Goal: Task Accomplishment & Management: Use online tool/utility

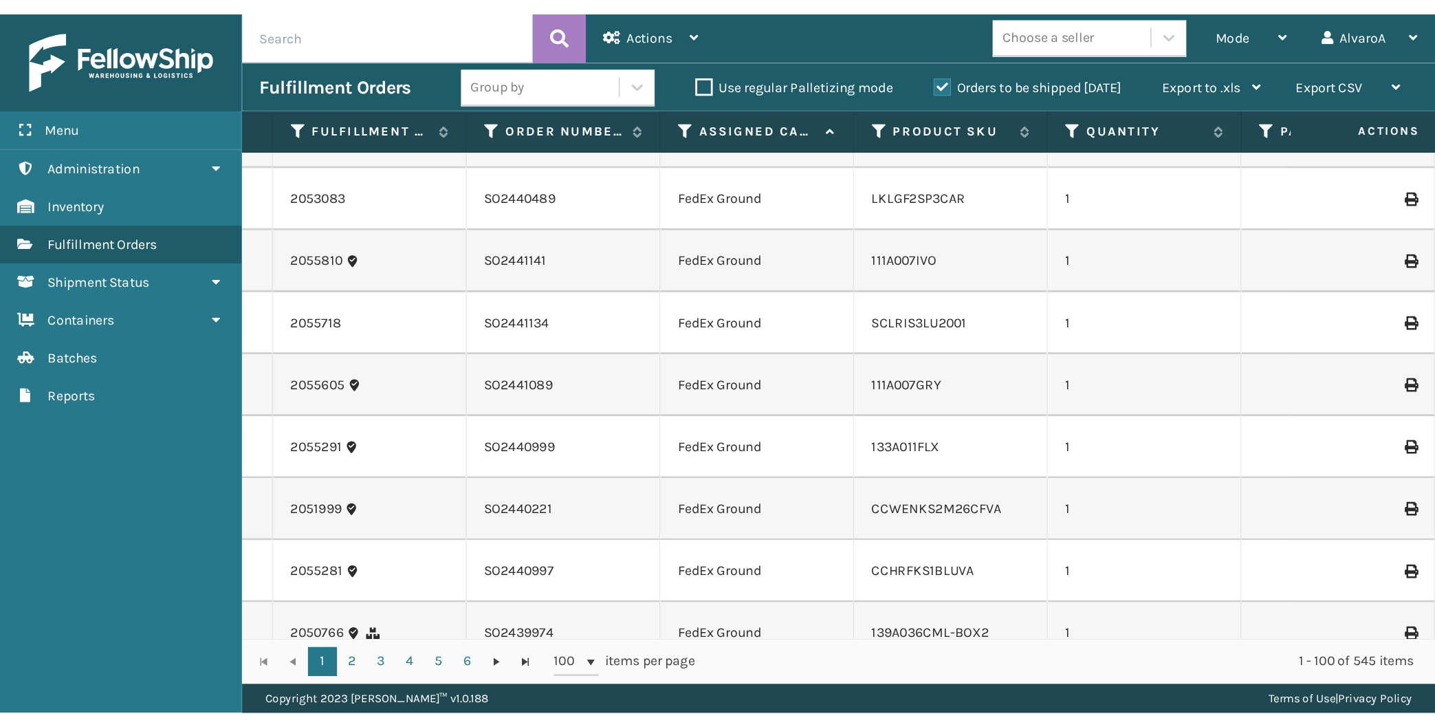
scroll to position [2128, 0]
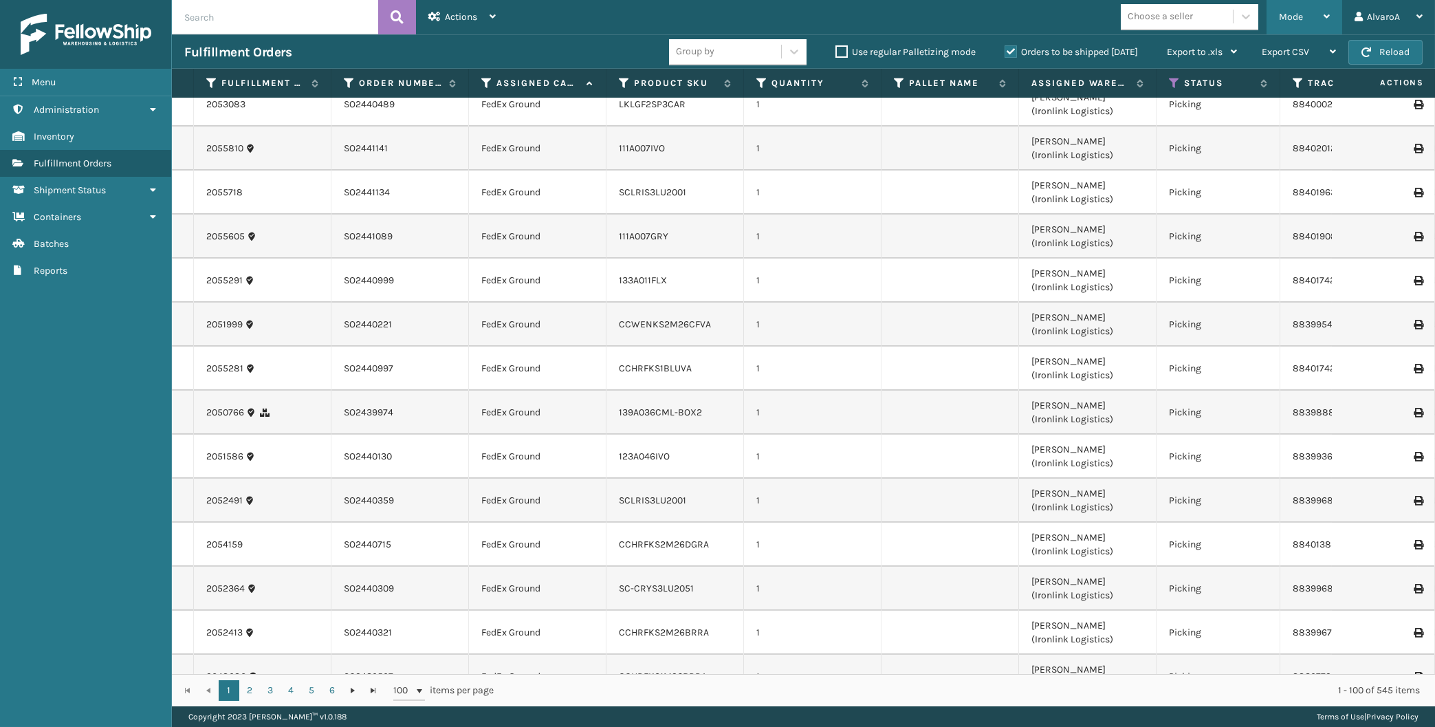
click at [719, 11] on div "Mode" at bounding box center [1304, 17] width 51 height 34
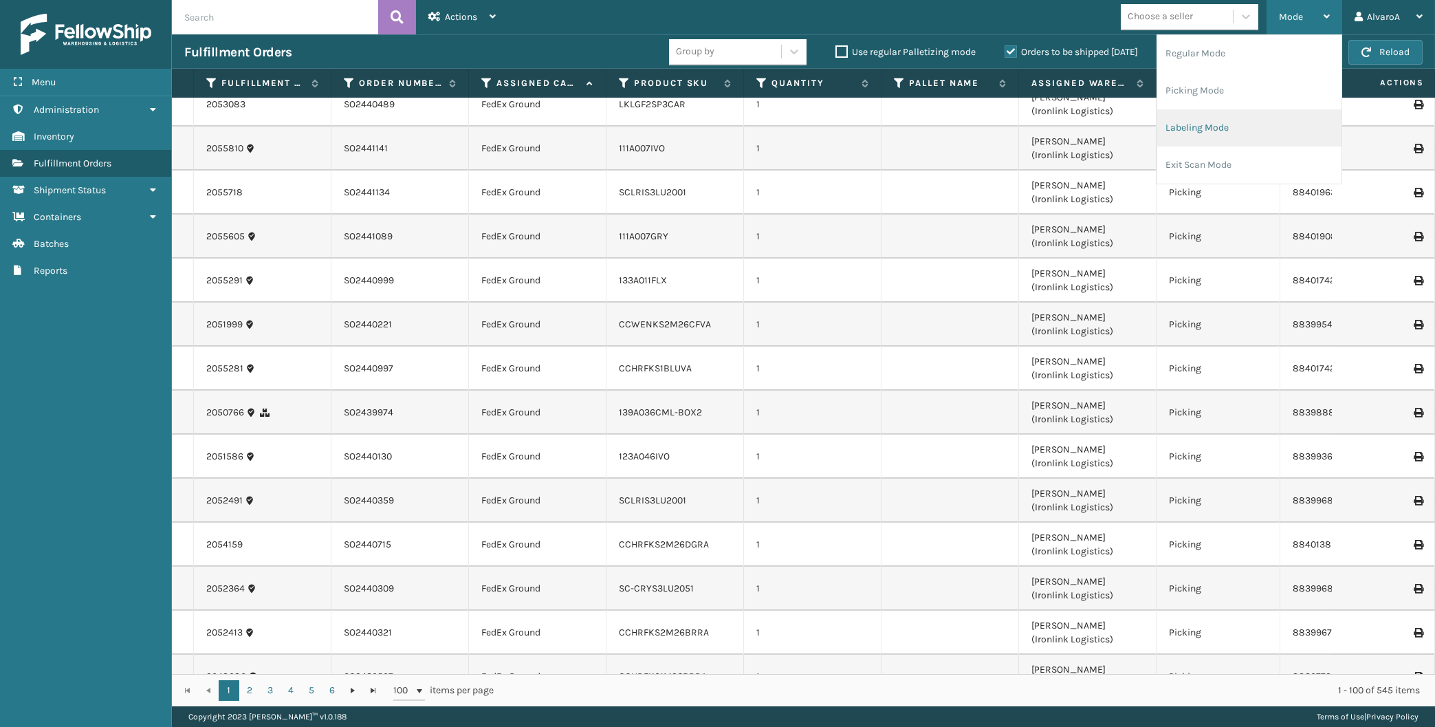
click at [719, 137] on li "Labeling Mode" at bounding box center [1249, 127] width 184 height 37
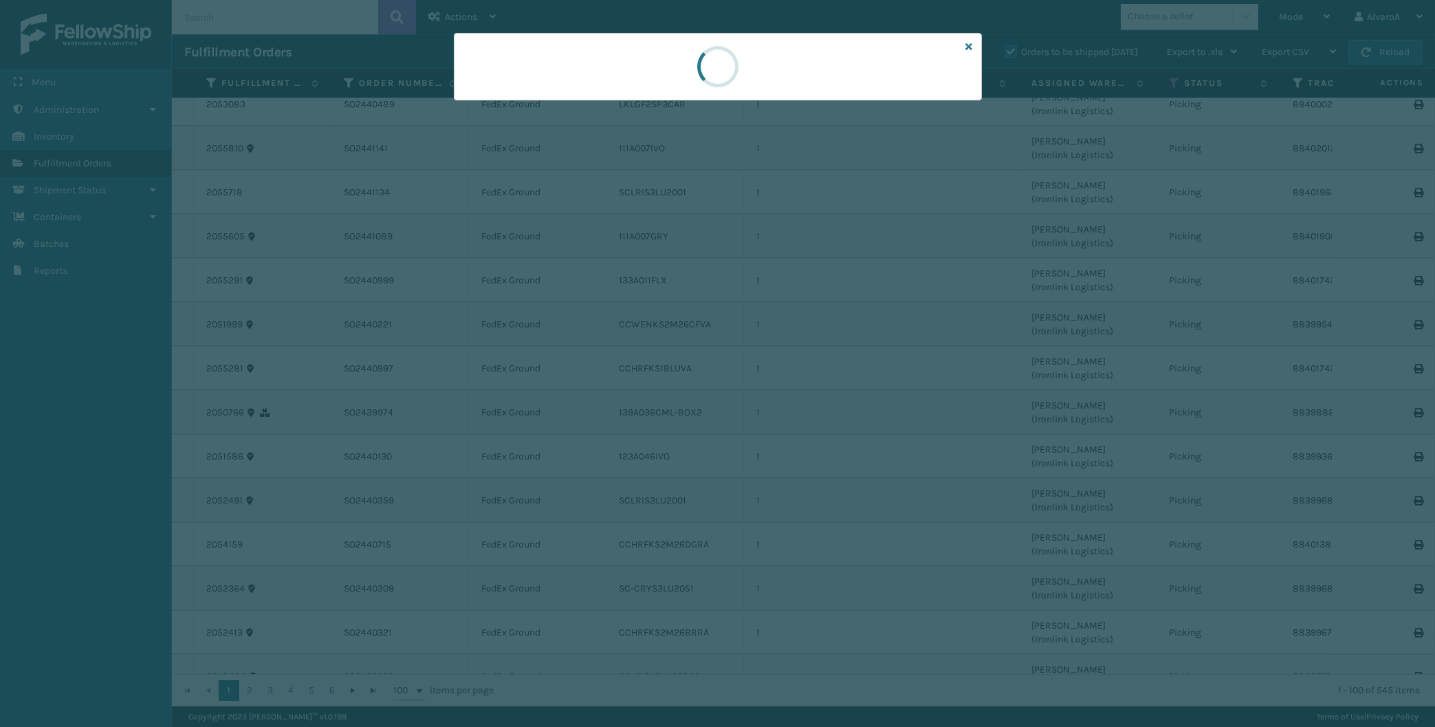
click at [600, 88] on div at bounding box center [718, 66] width 528 height 67
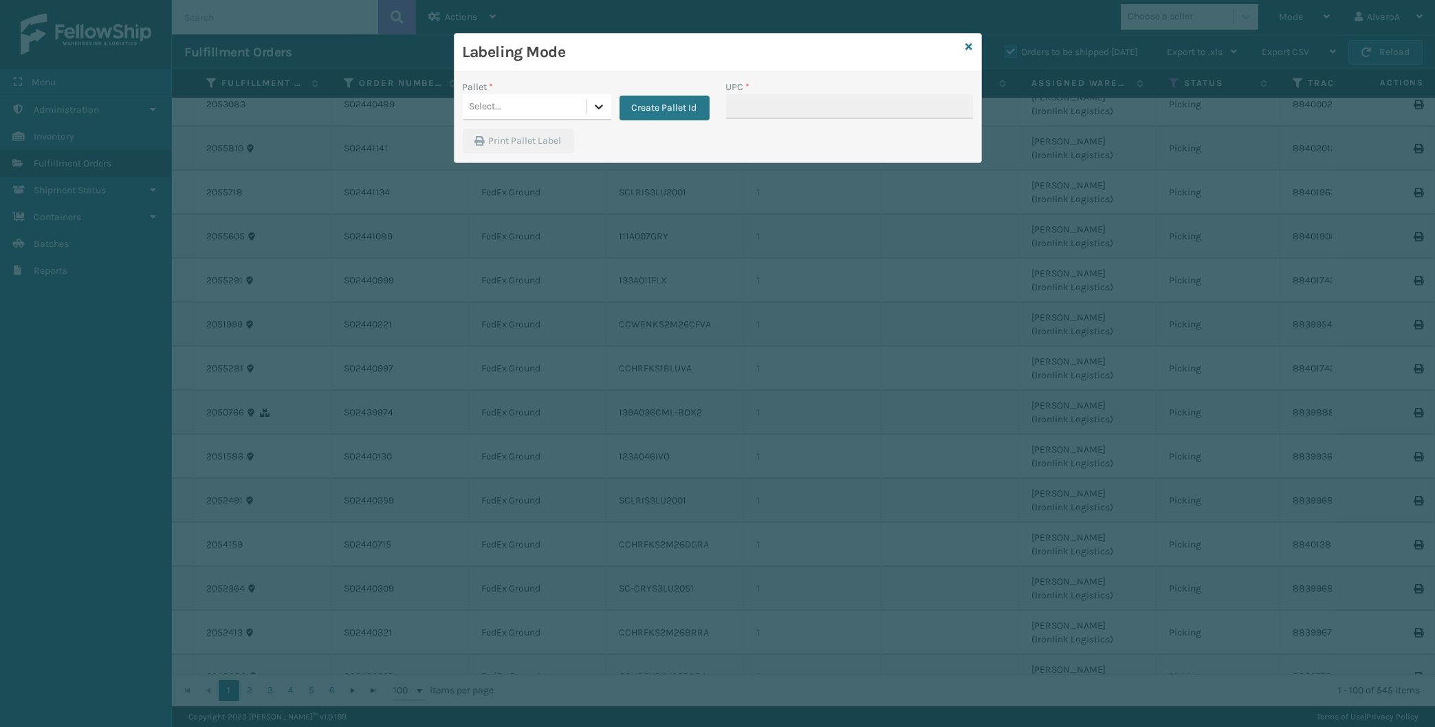
click at [601, 103] on icon at bounding box center [599, 107] width 14 height 14
click at [682, 104] on button "Create Pallet Id" at bounding box center [665, 108] width 90 height 25
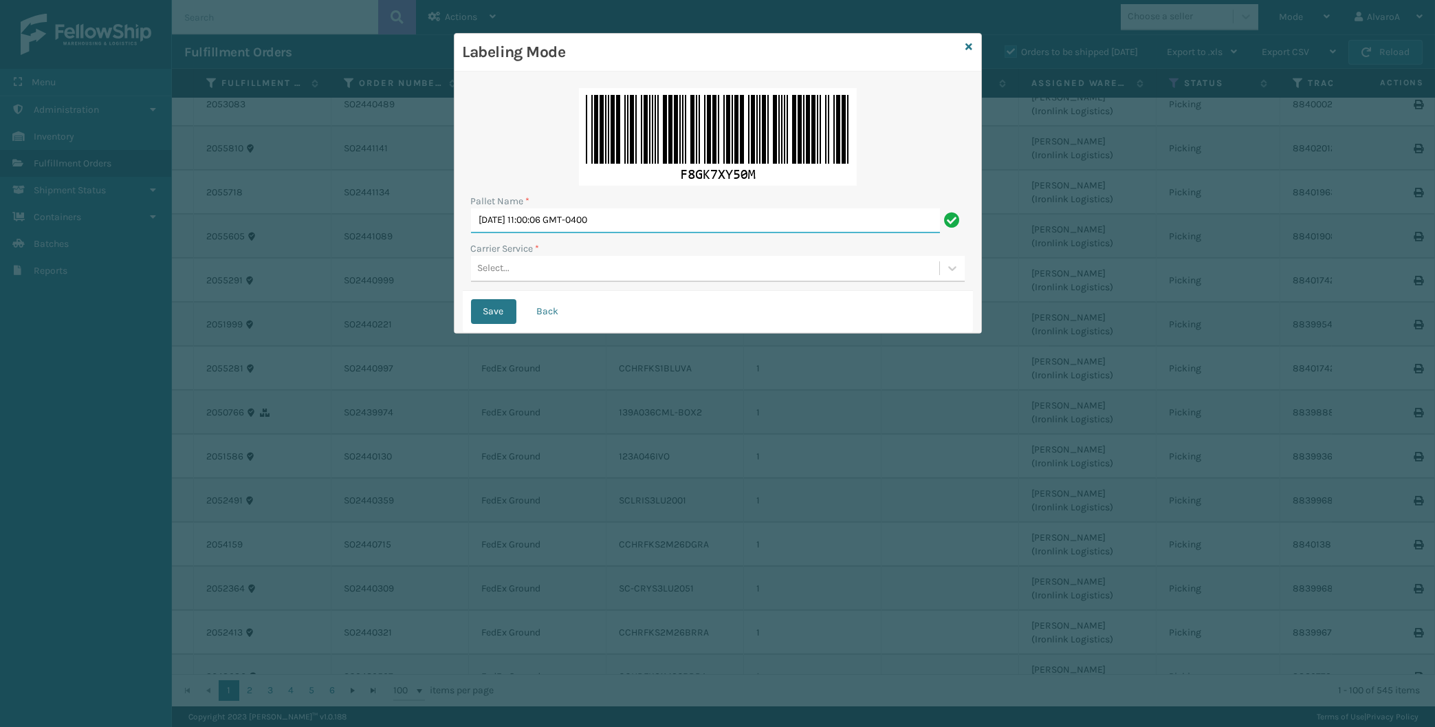
drag, startPoint x: 712, startPoint y: 226, endPoint x: 358, endPoint y: 325, distance: 367.3
click at [471, 233] on input "[DATE] 11:00:06 GMT-0400" at bounding box center [705, 220] width 469 height 25
type input "LPN 503275"
click at [469, 264] on div "Pallet Name * LPN 503275 Carrier Service * Select..." at bounding box center [718, 185] width 510 height 211
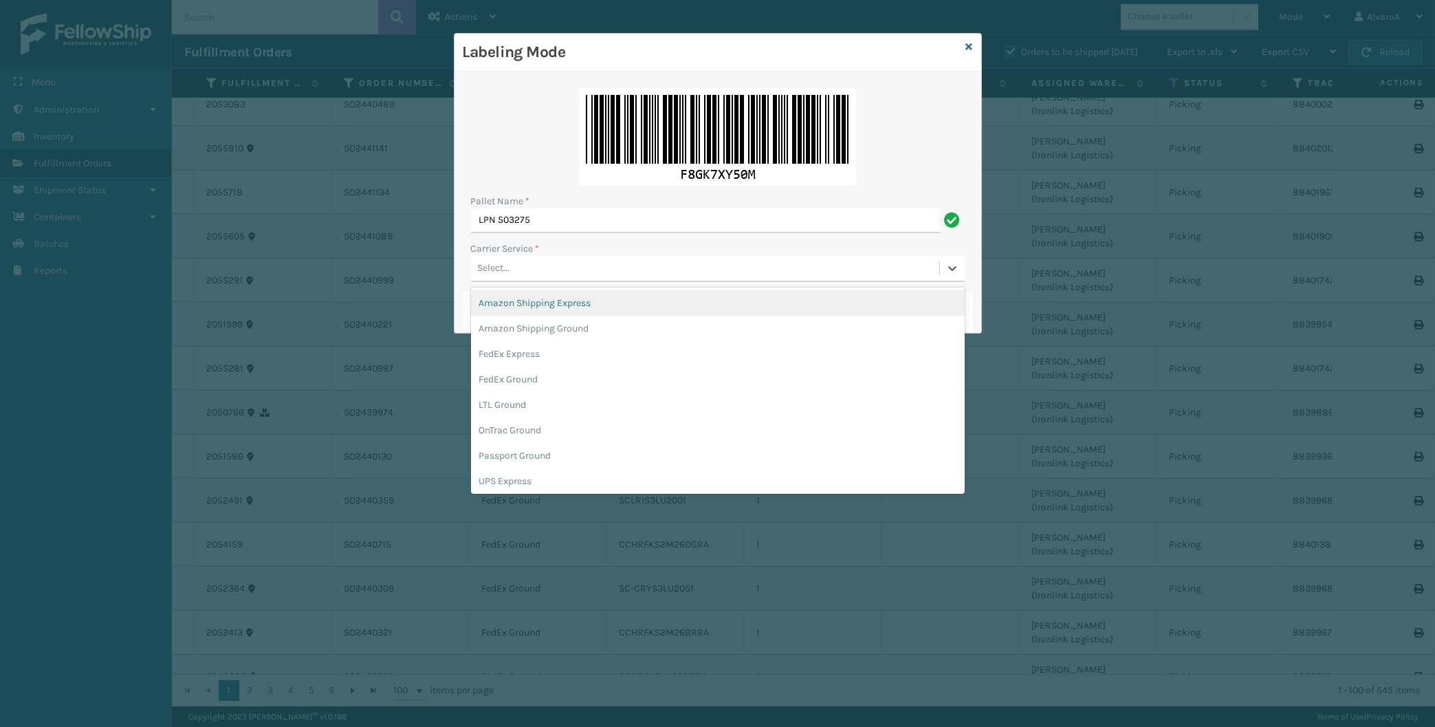
click at [486, 270] on div "Select..." at bounding box center [494, 268] width 32 height 14
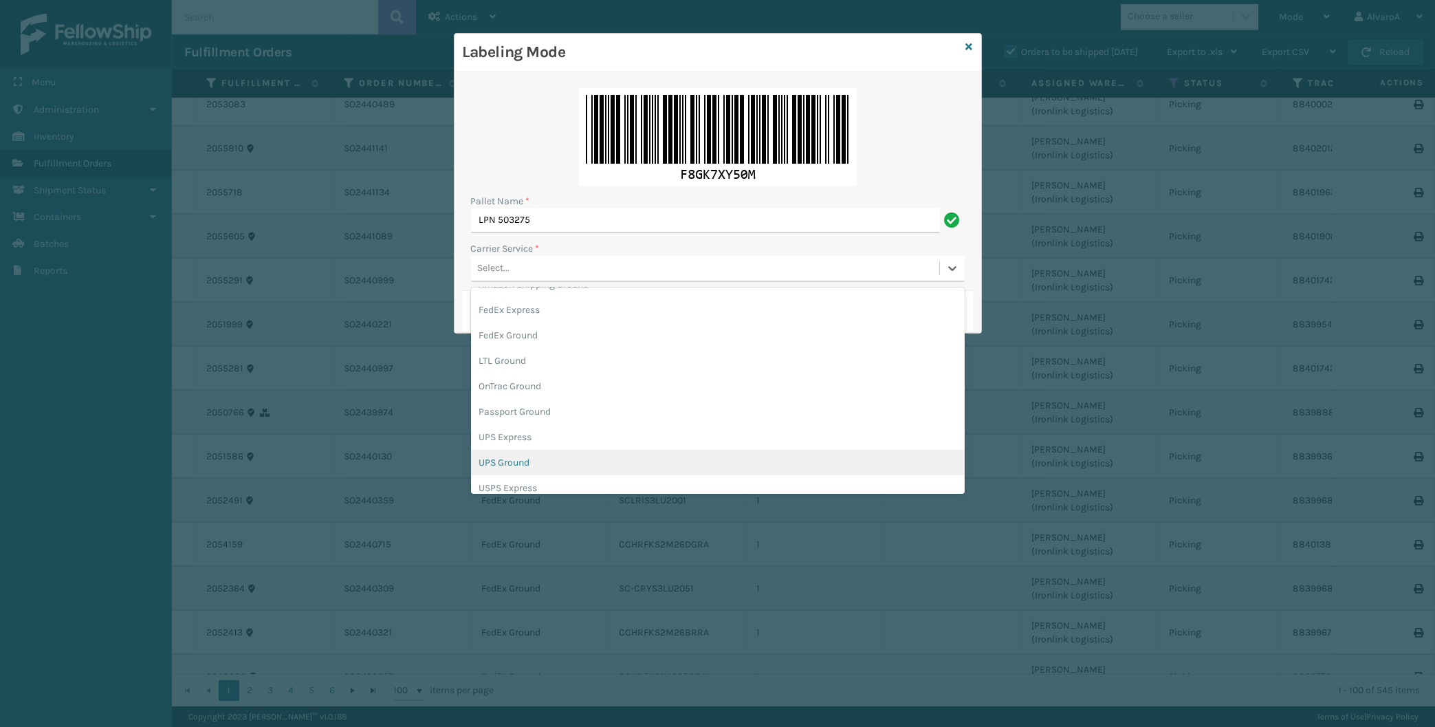
scroll to position [64, 0]
click at [521, 446] on div "UPS Ground" at bounding box center [718, 442] width 494 height 25
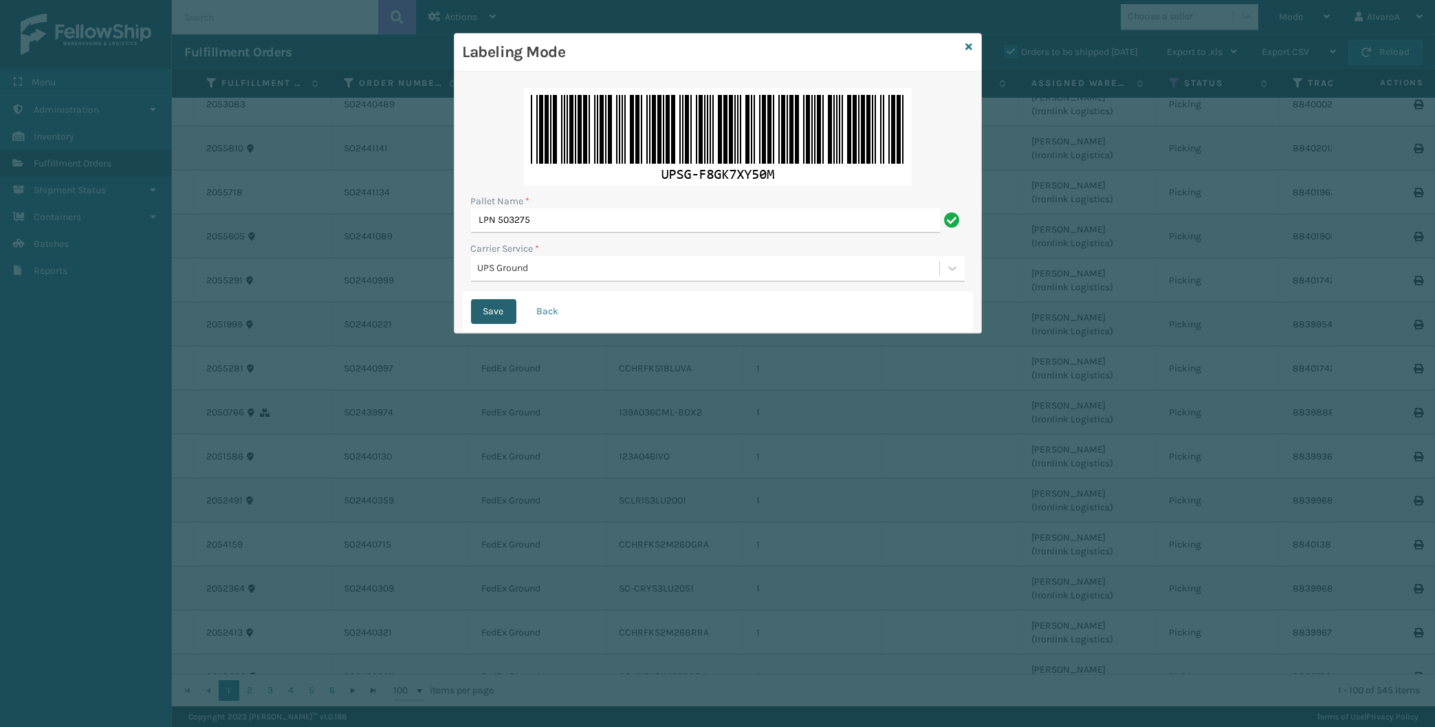
click at [501, 307] on button "Save" at bounding box center [493, 311] width 45 height 25
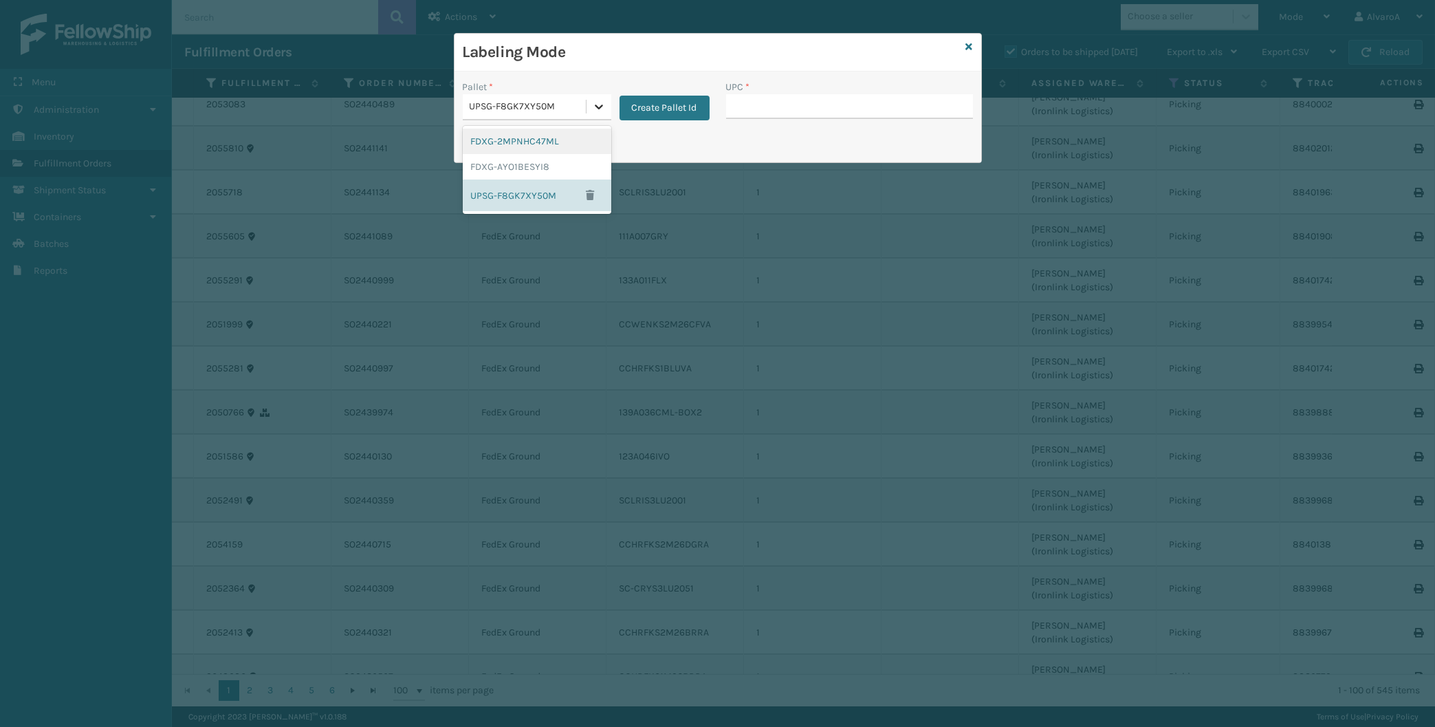
click at [591, 116] on div at bounding box center [599, 106] width 25 height 25
click at [517, 198] on div "UPSG-F8GK7XY50M" at bounding box center [537, 195] width 149 height 32
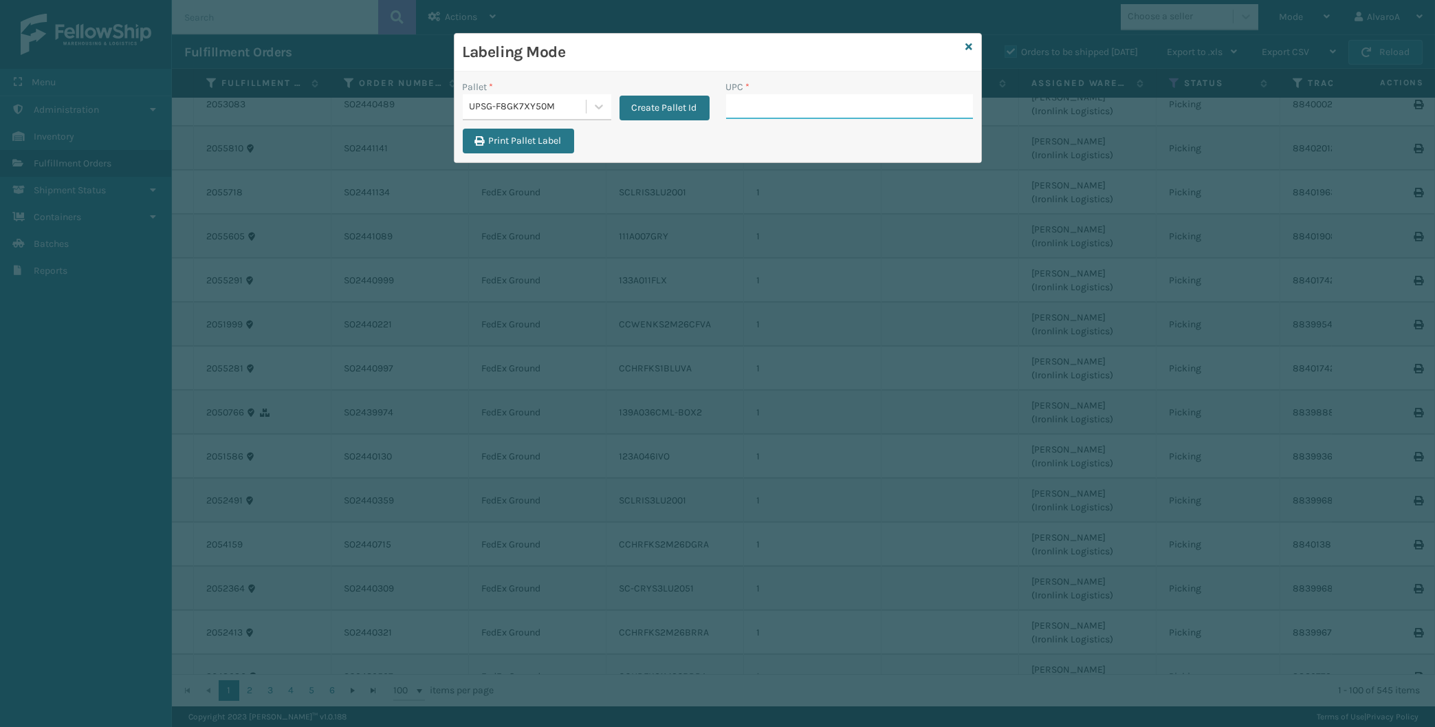
click at [719, 109] on input "UPC *" at bounding box center [849, 106] width 247 height 25
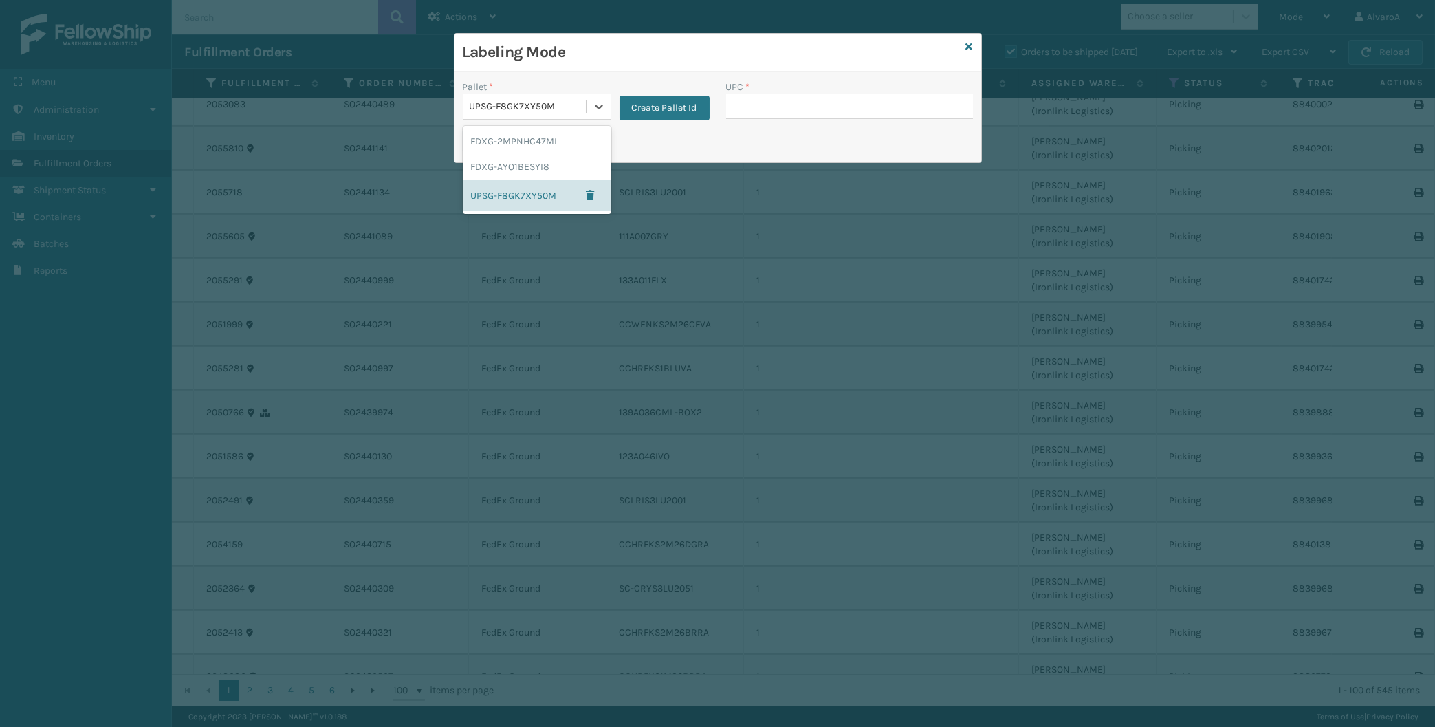
click at [580, 107] on div "UPSG-F8GK7XY50M" at bounding box center [529, 107] width 118 height 14
click at [513, 198] on div "UPSG-F8GK7XY50M" at bounding box center [537, 195] width 149 height 32
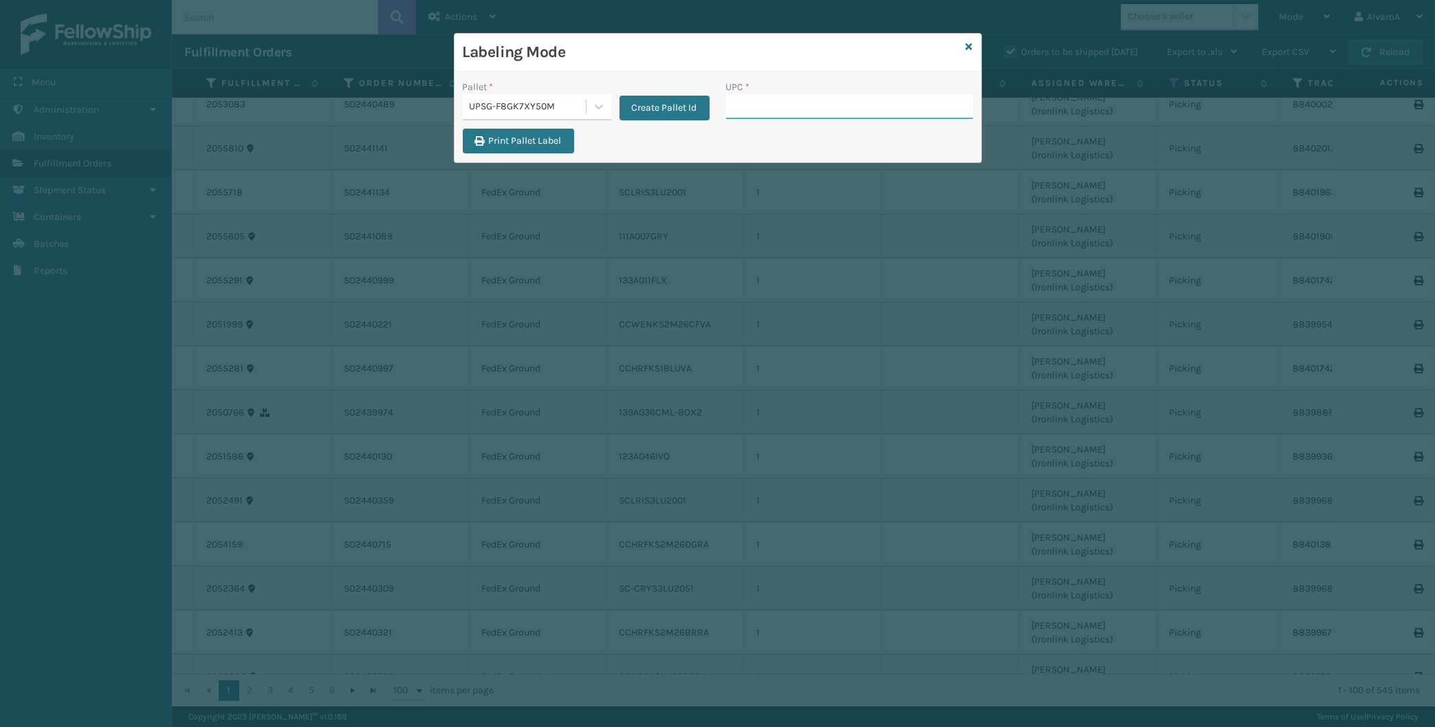
click at [719, 102] on input "UPC *" at bounding box center [849, 106] width 247 height 25
